Goal: Task Accomplishment & Management: Use online tool/utility

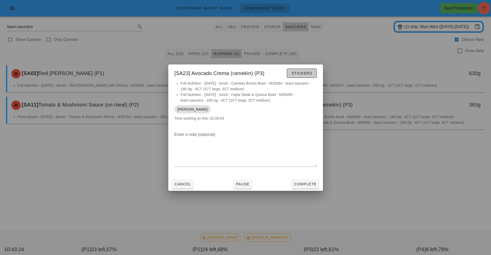
click at [303, 76] on button "Stickers" at bounding box center [302, 73] width 30 height 9
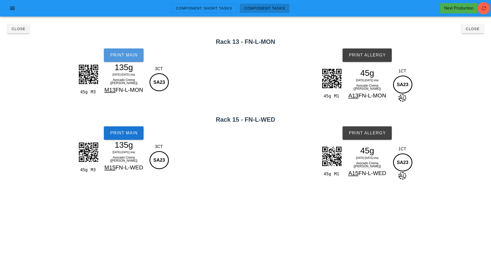
click at [133, 56] on span "Print Main" at bounding box center [124, 55] width 28 height 5
click at [370, 57] on span "Print Allergy" at bounding box center [367, 55] width 37 height 5
click at [123, 135] on span "Print Main" at bounding box center [124, 133] width 28 height 5
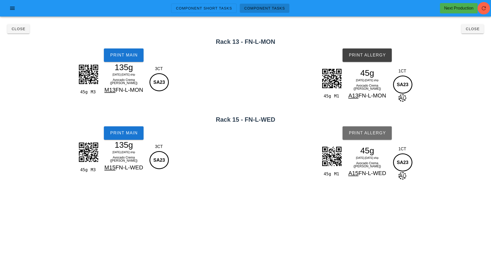
click at [378, 135] on span "Print Allergy" at bounding box center [367, 133] width 37 height 5
click at [15, 33] on button "Close" at bounding box center [18, 28] width 22 height 9
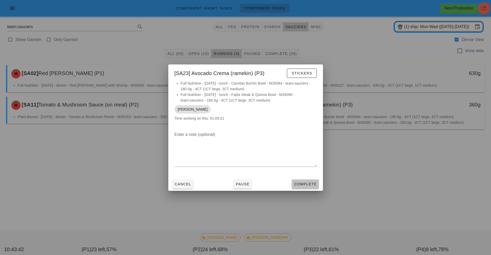
click at [305, 184] on span "Complete" at bounding box center [305, 184] width 23 height 4
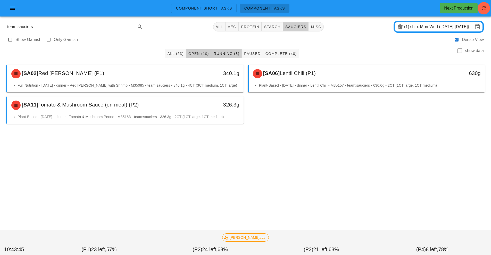
click at [193, 52] on span "Open (10)" at bounding box center [198, 54] width 21 height 4
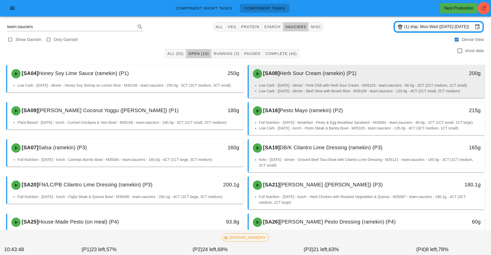
click at [313, 84] on li "Low Carb - [DATE] - dinner - Pork Chili with Herb Sour Cream - M35103 - team:sa…" at bounding box center [370, 86] width 222 height 6
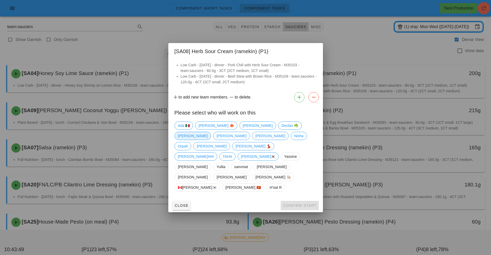
click at [208, 140] on span "[PERSON_NAME]" at bounding box center [193, 136] width 30 height 8
click at [227, 150] on span "[PERSON_NAME]" at bounding box center [212, 146] width 30 height 8
click at [296, 201] on button "Confirm Start" at bounding box center [300, 205] width 38 height 9
